Goal: Obtain resource: Obtain resource

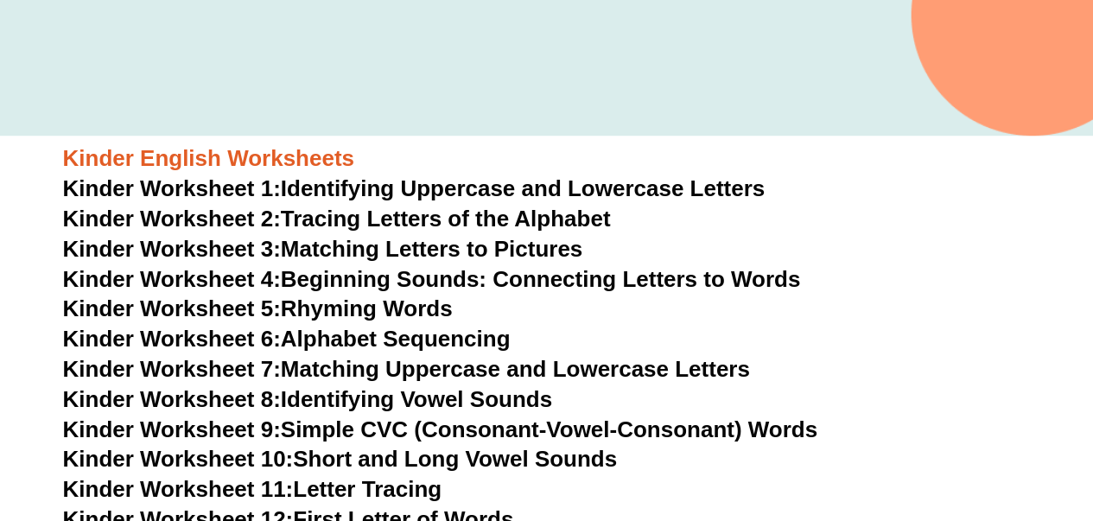
scroll to position [493, 0]
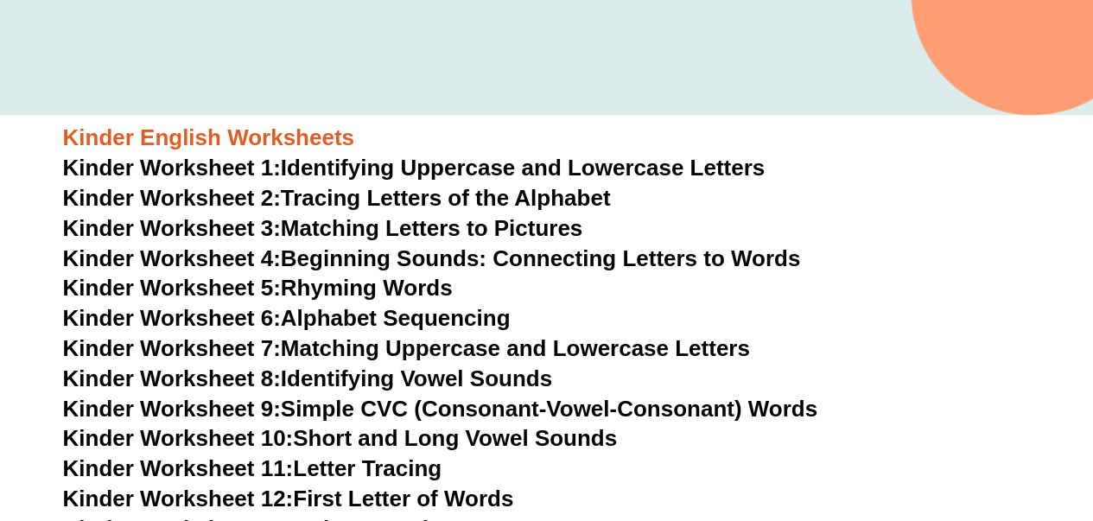
click at [561, 168] on link "Kinder Worksheet 1: Identifying Uppercase and Lowercase Letters" at bounding box center [414, 168] width 702 height 26
click at [409, 317] on link "Kinder Worksheet 6: Alphabet Sequencing" at bounding box center [287, 318] width 448 height 26
click at [340, 287] on link "Kinder Worksheet 5: Rhyming Words" at bounding box center [258, 288] width 390 height 26
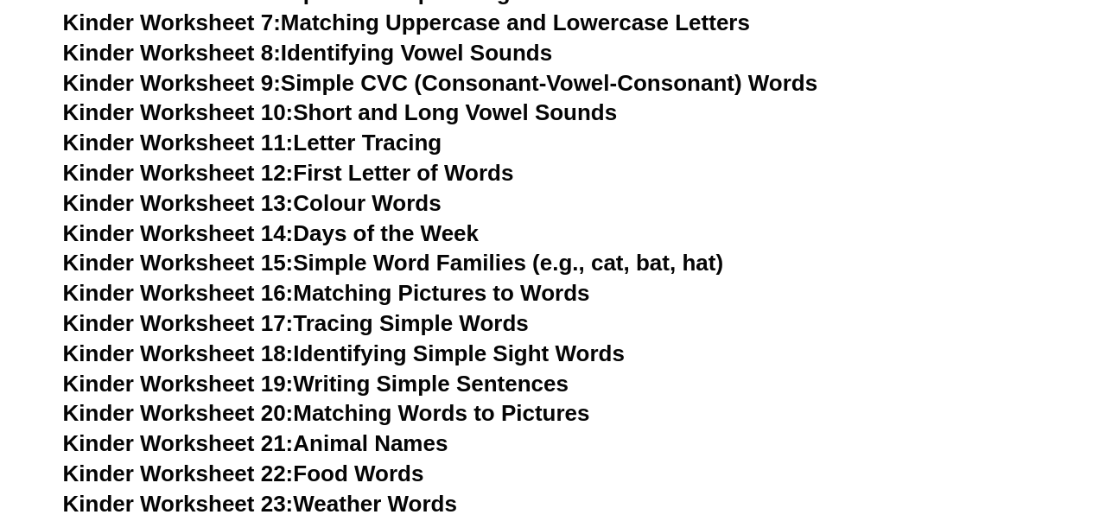
scroll to position [840, 0]
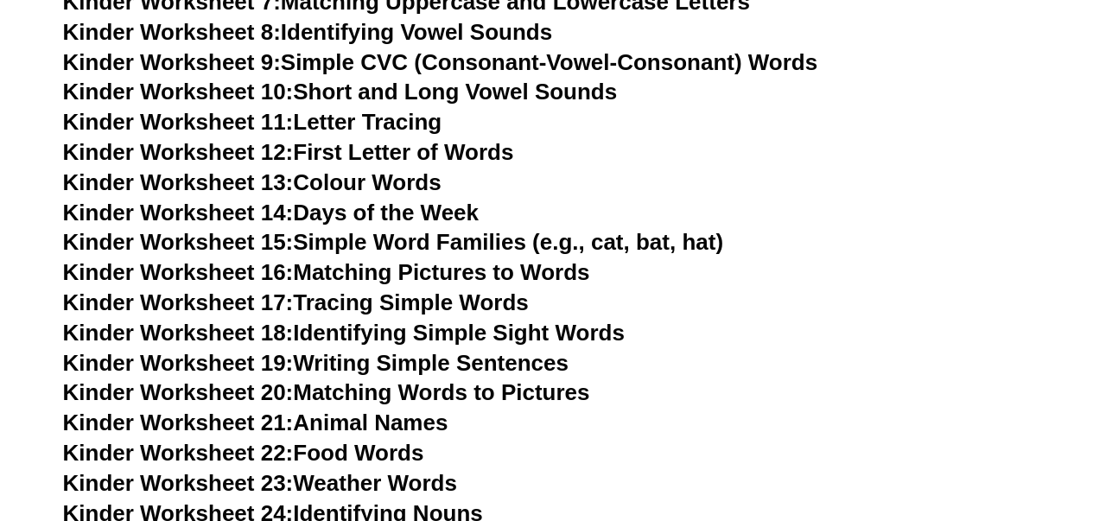
click at [461, 245] on link "Kinder Worksheet 15: Simple Word Families (e.g., cat, bat, hat)" at bounding box center [393, 242] width 660 height 26
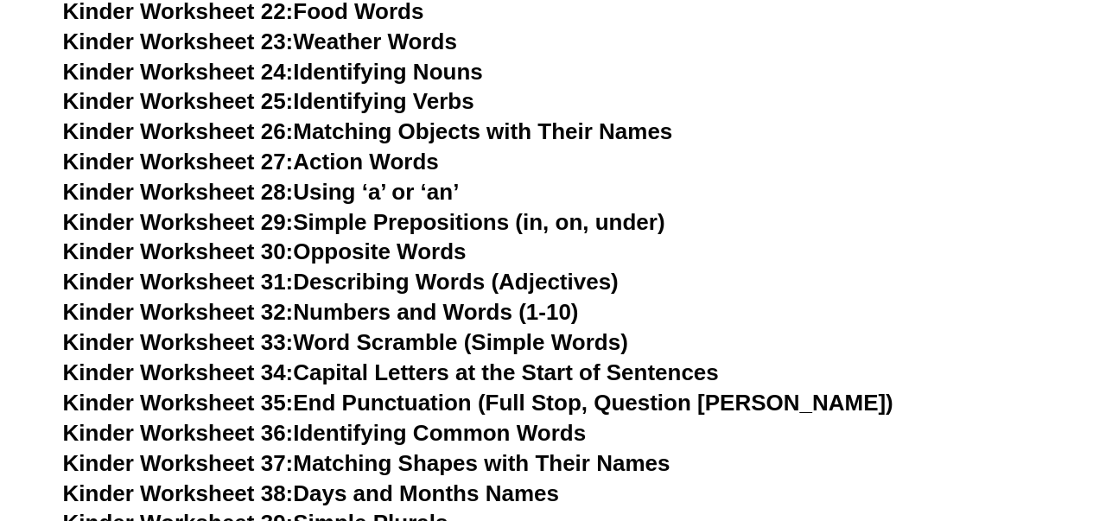
scroll to position [1289, 0]
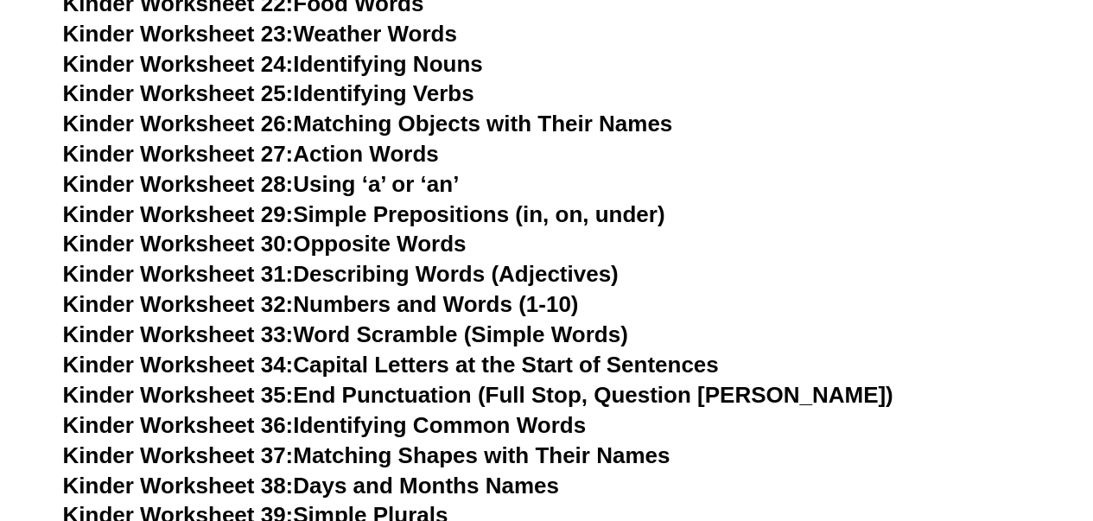
click at [503, 213] on link "Kinder Worksheet 29: Simple Prepositions (in, on, under)" at bounding box center [364, 214] width 602 height 26
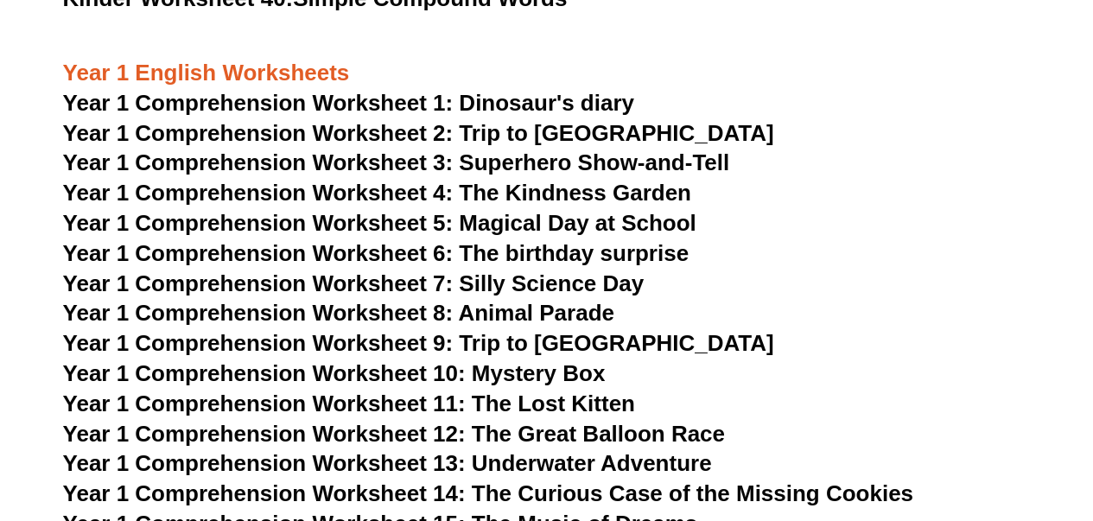
scroll to position [1842, 0]
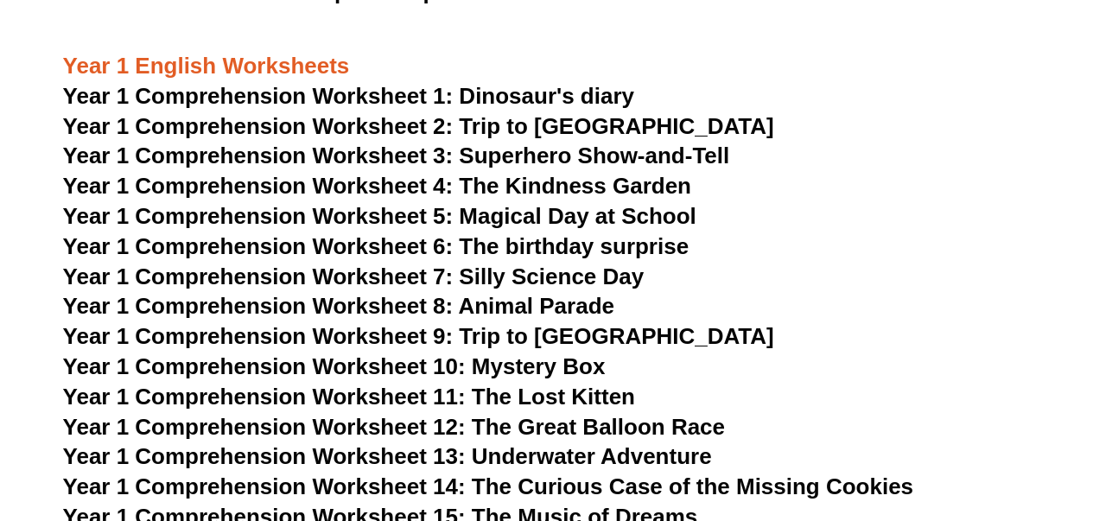
click at [537, 97] on span "Year 1 Comprehension Worksheet 1: Dinosaur's diary" at bounding box center [348, 96] width 571 height 26
click at [503, 97] on span "Year 1 Comprehension Worksheet 1: Dinosaur's diary" at bounding box center [348, 96] width 571 height 26
click at [562, 126] on span "Year 1 Comprehension Worksheet 2: Trip to [GEOGRAPHIC_DATA]" at bounding box center [418, 126] width 711 height 26
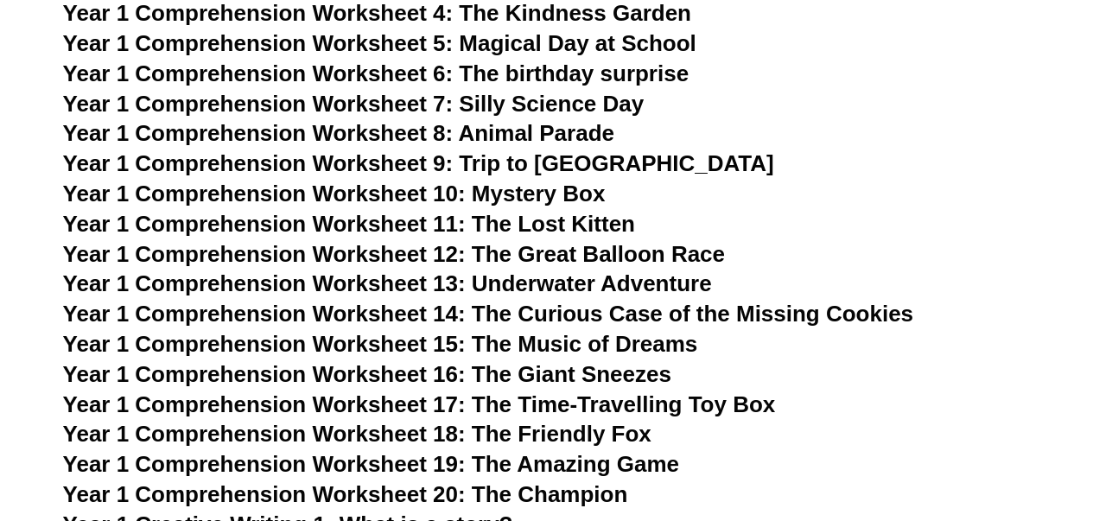
scroll to position [2015, 0]
click at [649, 343] on span "Year 1 Comprehension Worksheet 15: The Music of Dreams" at bounding box center [380, 344] width 635 height 26
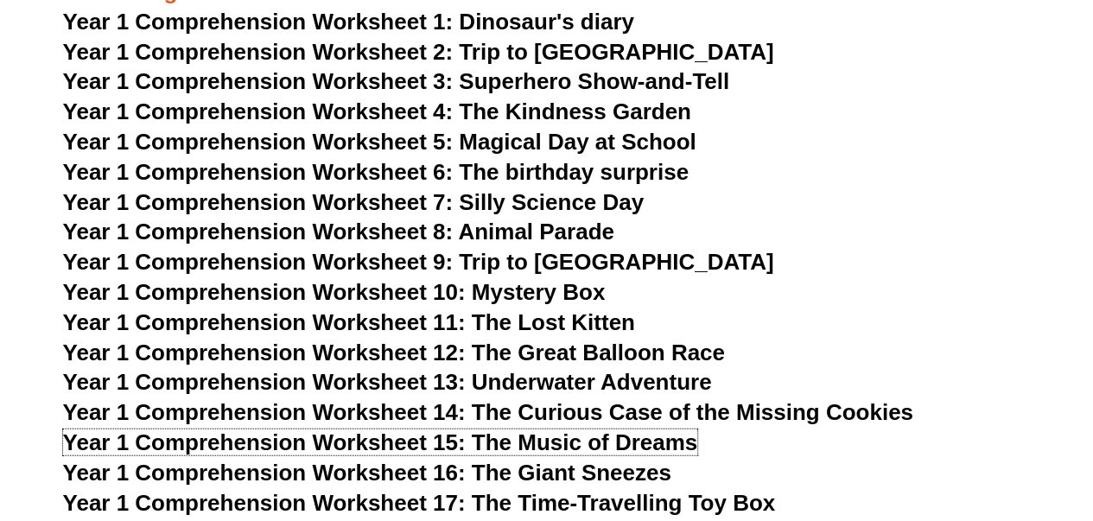
scroll to position [1911, 0]
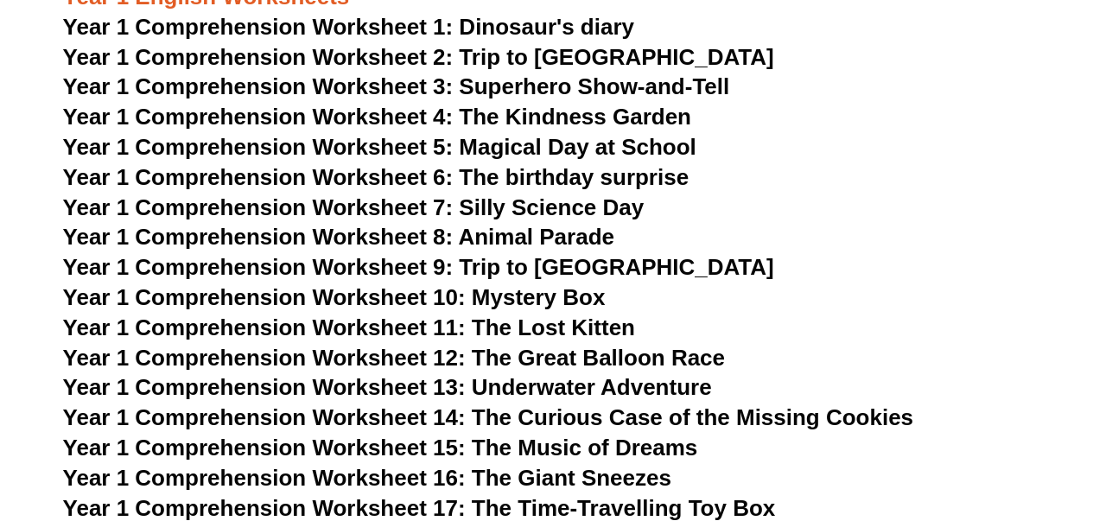
click at [548, 27] on span "Year 1 Comprehension Worksheet 1: Dinosaur's diary" at bounding box center [348, 27] width 571 height 26
click at [591, 238] on span "Year 1 Comprehension Worksheet 8: Animal Parade" at bounding box center [338, 237] width 551 height 26
